Goal: Find specific page/section

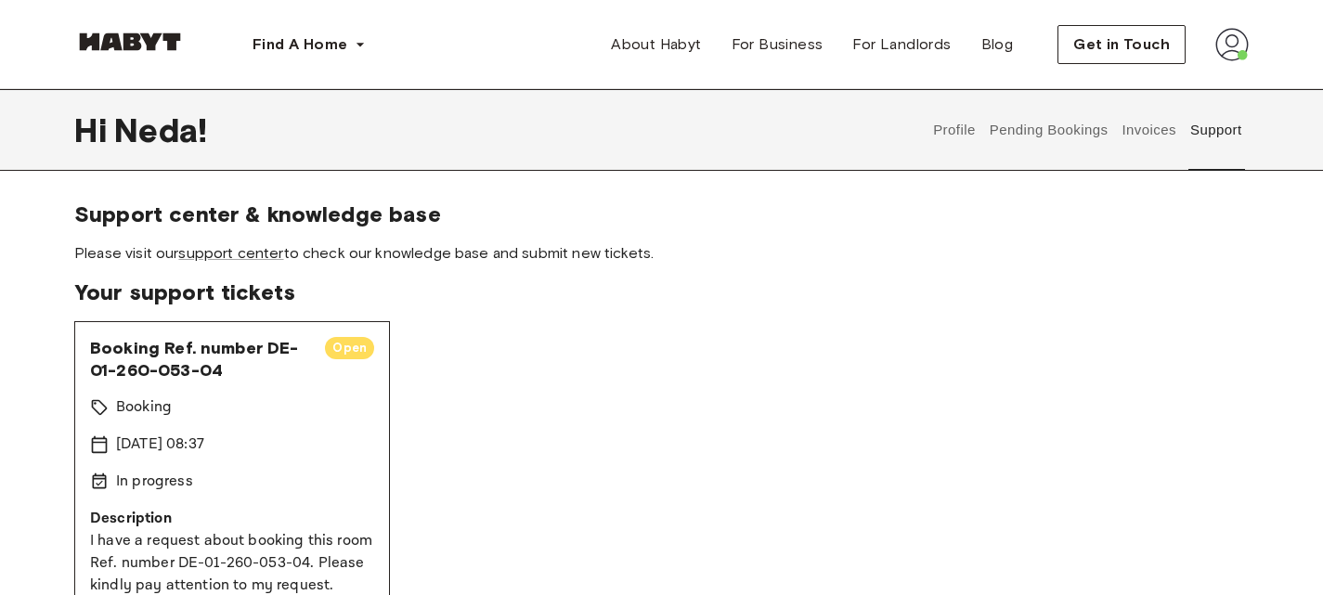
click at [935, 129] on button "Profile" at bounding box center [954, 130] width 47 height 82
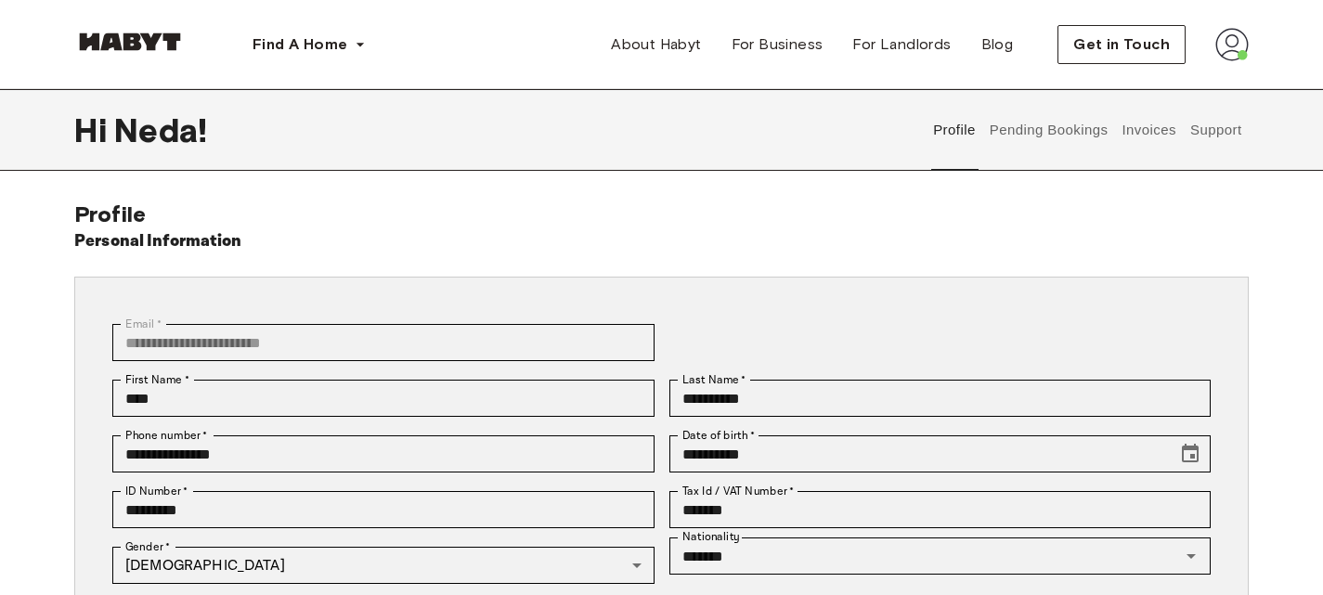
click at [1056, 129] on button "Pending Bookings" at bounding box center [1048, 130] width 123 height 82
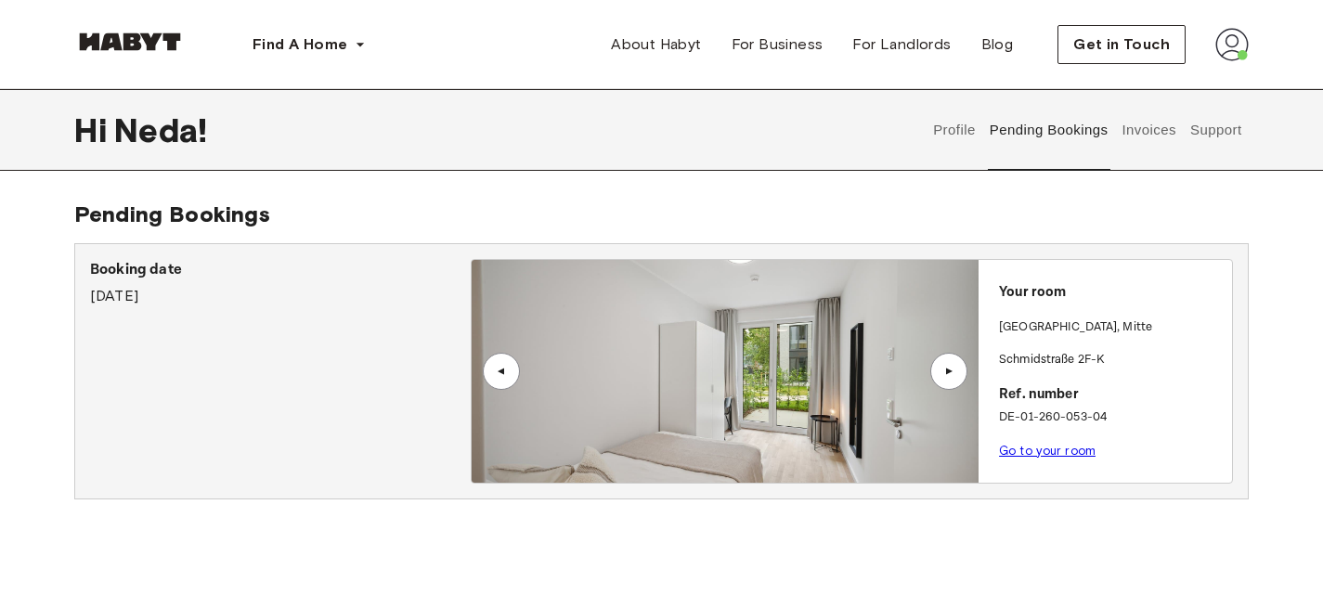
click at [1211, 129] on button "Support" at bounding box center [1215, 130] width 57 height 82
